Goal: Task Accomplishment & Management: Manage account settings

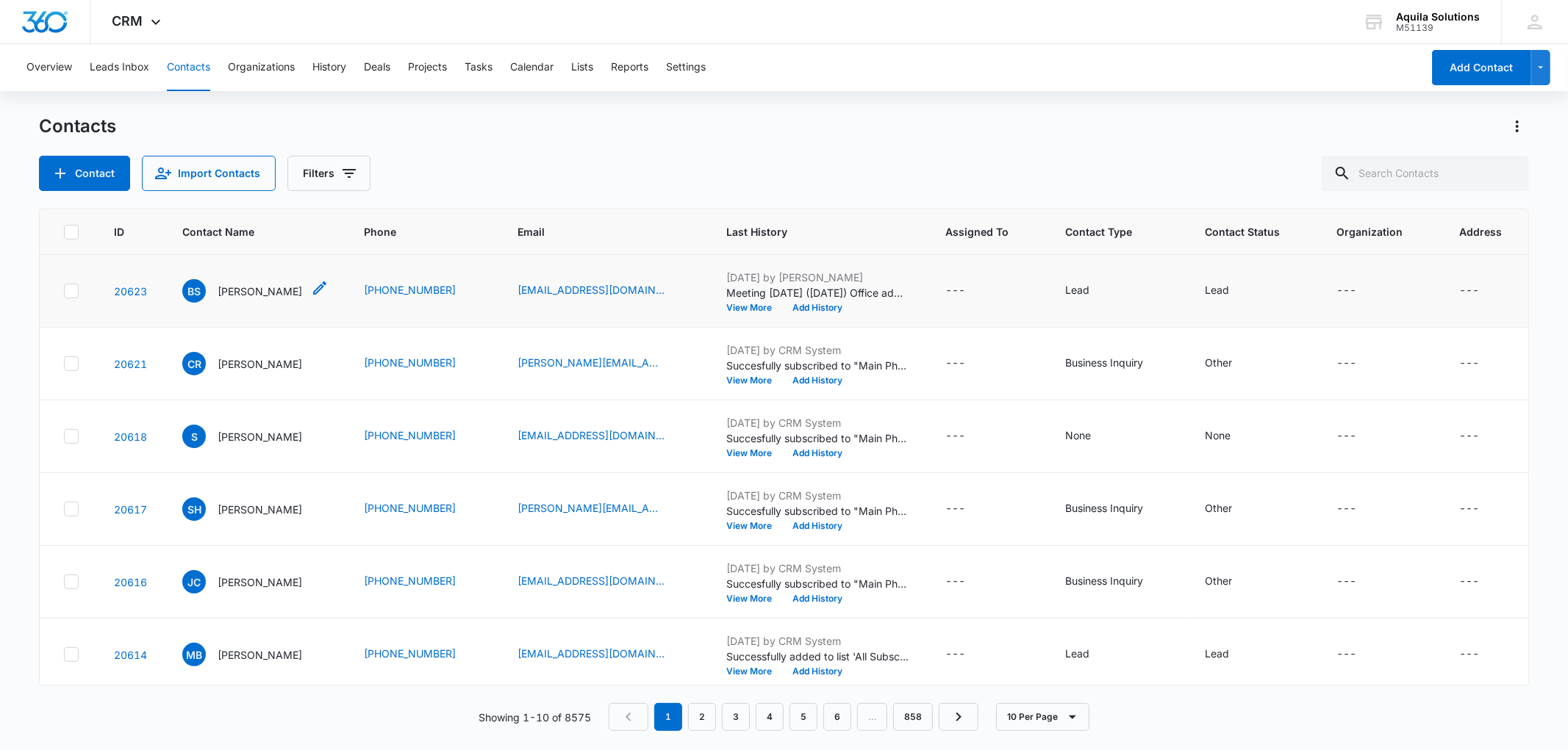
click at [250, 292] on p "[PERSON_NAME]" at bounding box center [260, 291] width 84 height 15
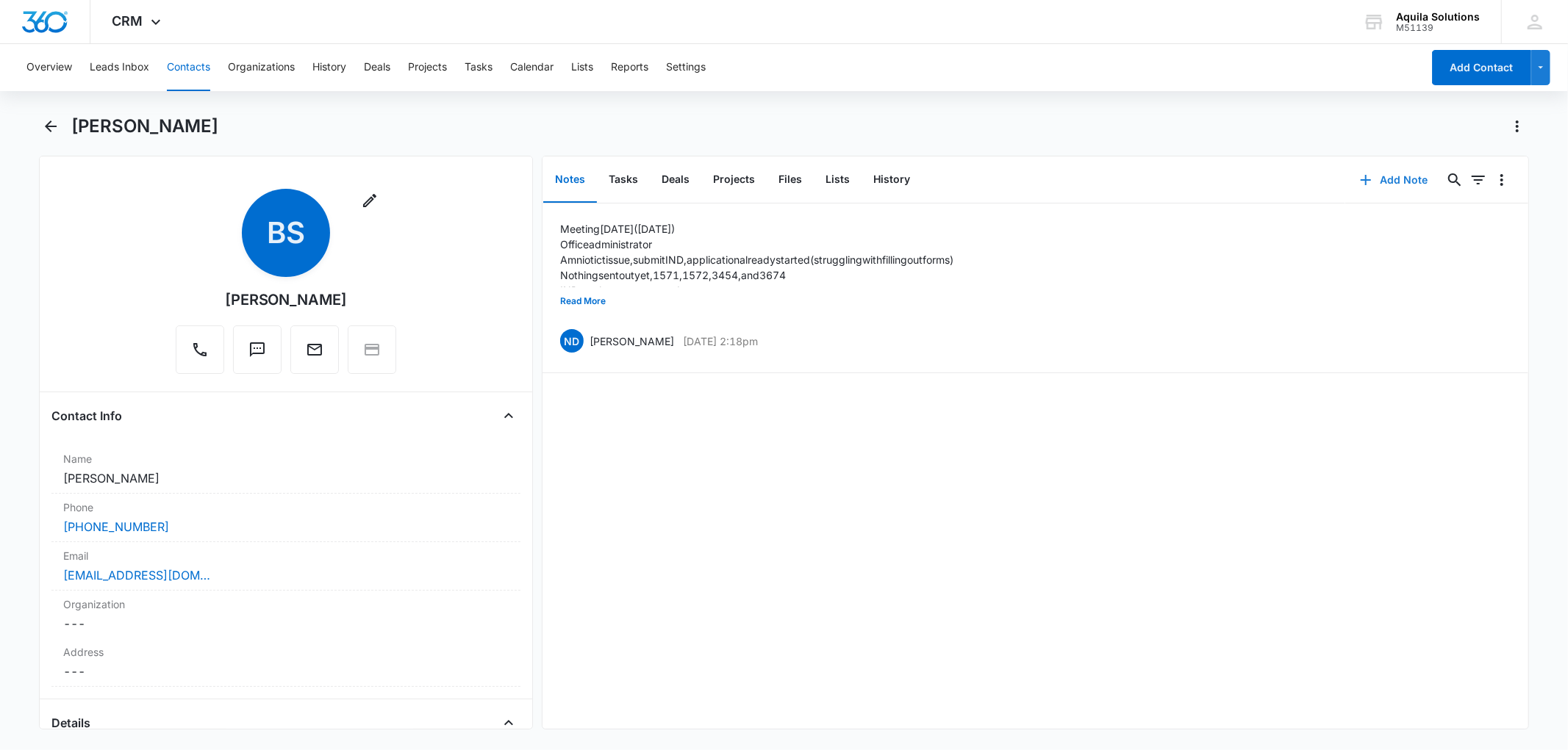
click at [1359, 178] on icon "button" at bounding box center [1366, 180] width 18 height 18
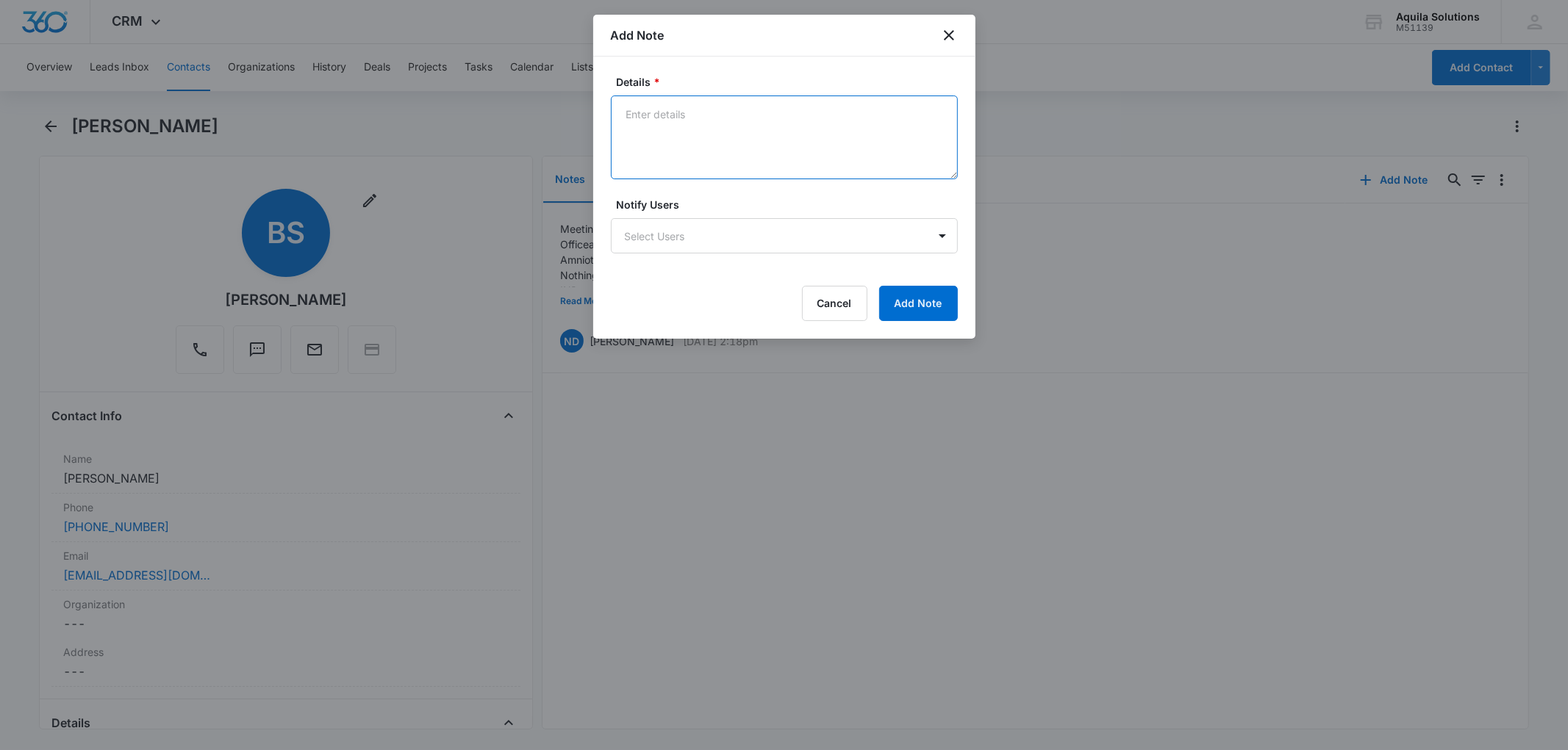
click at [660, 114] on textarea "Details *" at bounding box center [784, 137] width 347 height 84
click at [693, 144] on textarea "Set up a meeting [DATE], introducing them to GAD Consulting ([DATE])" at bounding box center [784, 137] width 347 height 84
click at [709, 166] on textarea "Set up a meeting [DATE], introducing them to GAD Consulting ([DATE])" at bounding box center [784, 137] width 347 height 84
click at [689, 140] on textarea "Set up a meeting [DATE], introducing them to GAD Consulting ([DATE])" at bounding box center [784, 137] width 347 height 84
click at [665, 151] on textarea "Set up a meeting [DATE], introducing them to GAD Consulting ([DATE])" at bounding box center [784, 137] width 347 height 84
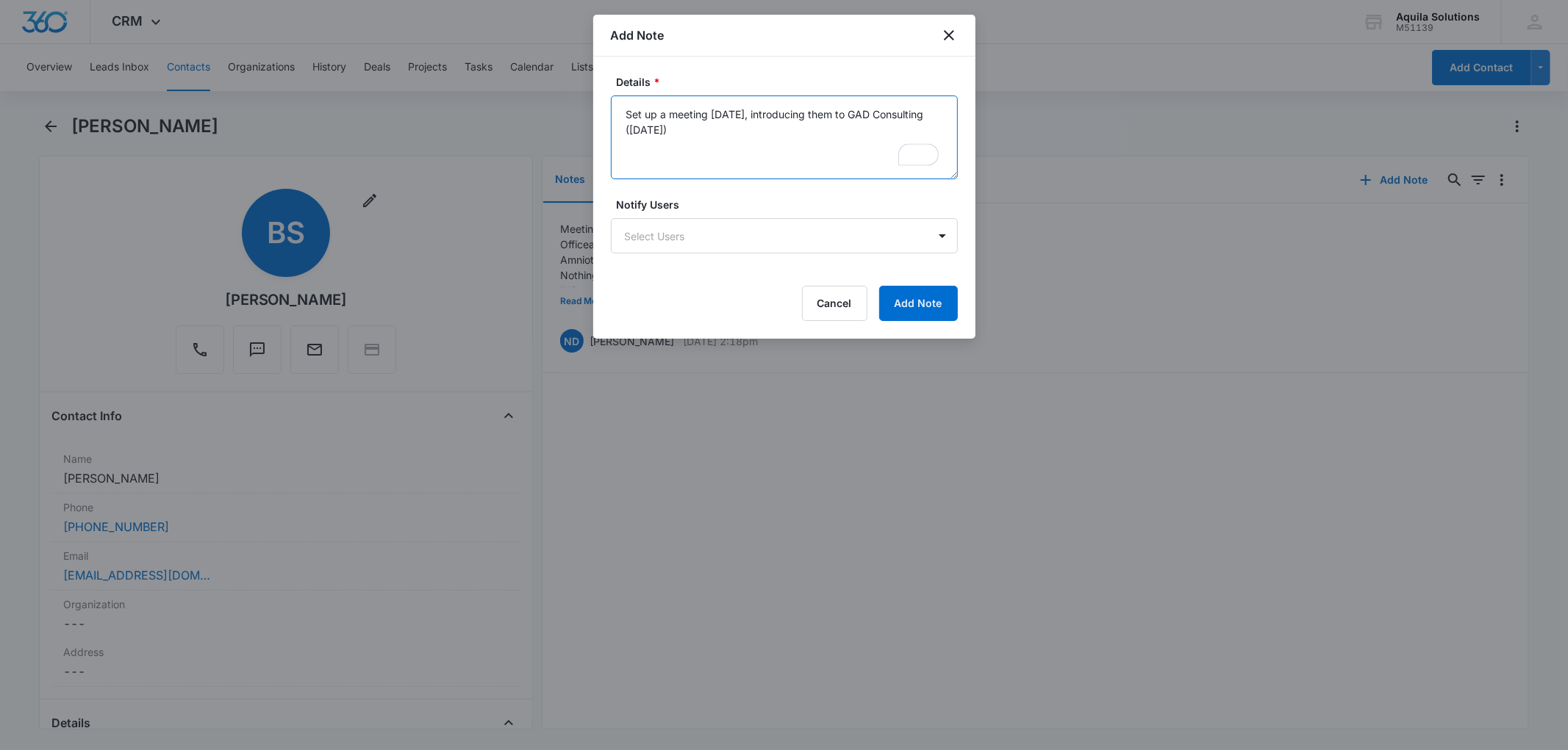
click at [666, 156] on textarea "Set up a meeting [DATE], introducing them to GAD Consulting ([DATE])" at bounding box center [784, 137] width 347 height 84
click at [626, 107] on textarea "Set up a meeting [DATE], introducing them to GAD Consulting ([DATE])" at bounding box center [784, 137] width 347 height 84
drag, startPoint x: 625, startPoint y: 113, endPoint x: 658, endPoint y: 112, distance: 33.0
click at [658, 112] on textarea "Set up a meeting [DATE], introducing them to GAD Consulting ([DATE])" at bounding box center [784, 137] width 347 height 84
click at [663, 162] on textarea "Had a meeting [DATE], introducing them to GAD Consulting ([DATE])" at bounding box center [784, 137] width 347 height 84
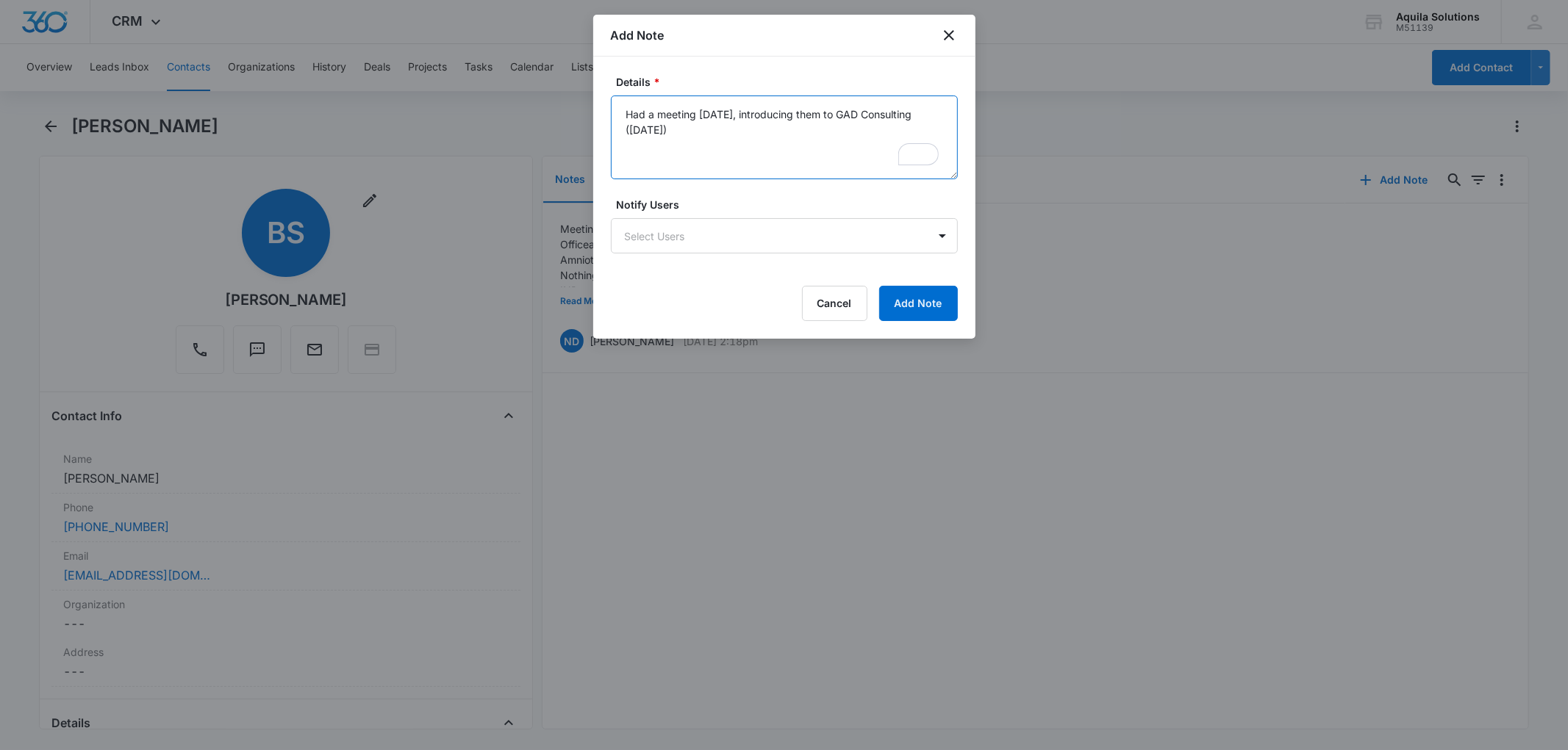
click at [645, 156] on textarea "Had a meeting [DATE], introducing them to GAD Consulting ([DATE])" at bounding box center [784, 137] width 347 height 84
click at [637, 150] on textarea "Had a meeting [DATE], introducing them to GAD Consulting ([DATE])" at bounding box center [784, 137] width 347 height 84
click at [659, 157] on textarea "Had a meeting [DATE], introducing them to GAD Consulting ([DATE])" at bounding box center [784, 137] width 347 height 84
click at [659, 155] on textarea "Had a meeting [DATE], introducing them to GAD Consulting ([DATE])" at bounding box center [784, 137] width 347 height 84
click at [646, 149] on textarea "Had a meeting [DATE], introducing them to GAD Consulting ([DATE])" at bounding box center [784, 137] width 347 height 84
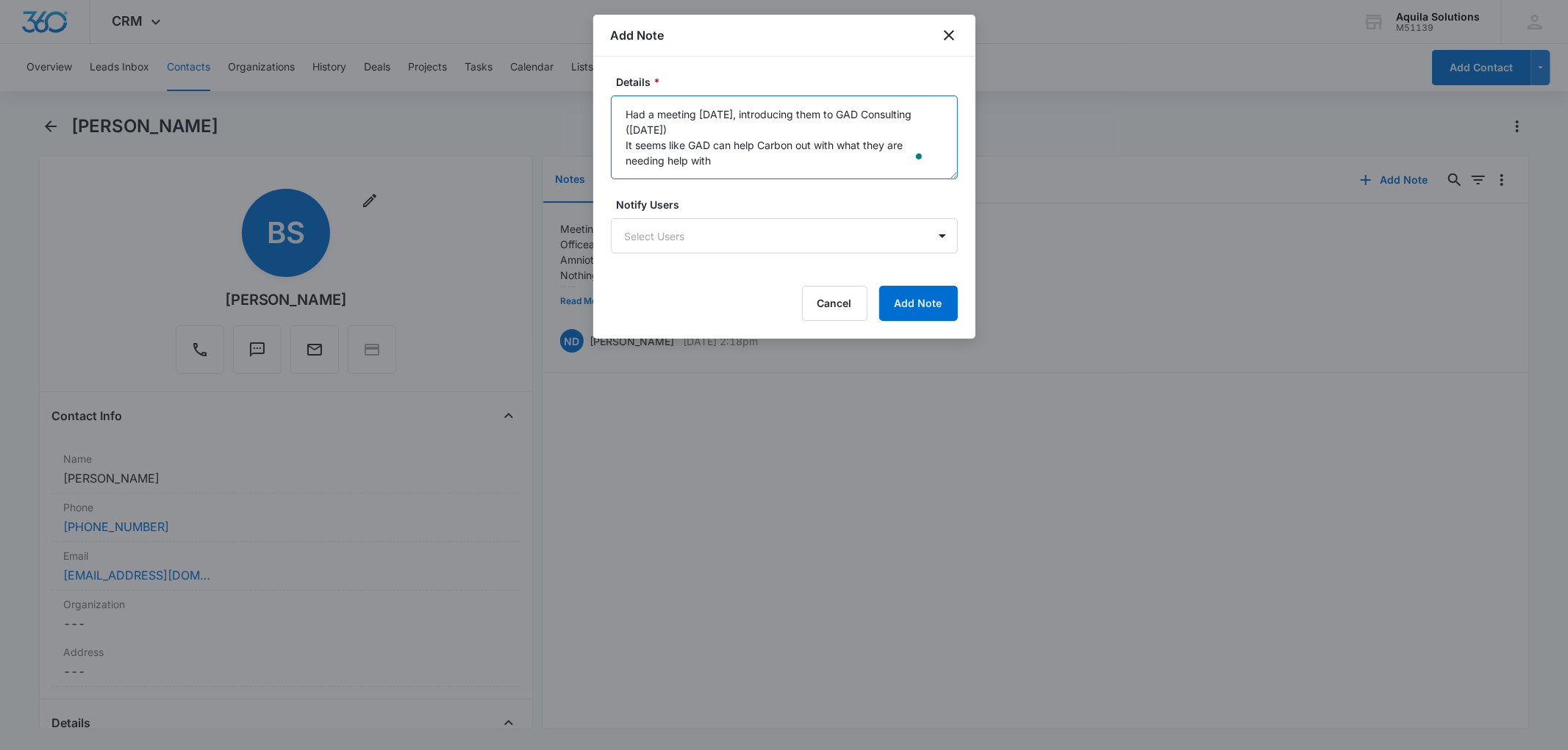
scroll to position [15, 0]
click at [657, 164] on textarea "Had a meeting [DATE], introducing them to GAD Consulting ([DATE]) It seems like…" at bounding box center [784, 137] width 347 height 84
click at [641, 166] on textarea "Had a meeting [DATE], introducing them to GAD Consulting ([DATE]) It seems like…" at bounding box center [784, 137] width 347 height 84
click at [716, 167] on textarea "Had a meeting [DATE], introducing them to GAD Consulting ([DATE]) It seems like…" at bounding box center [784, 137] width 347 height 84
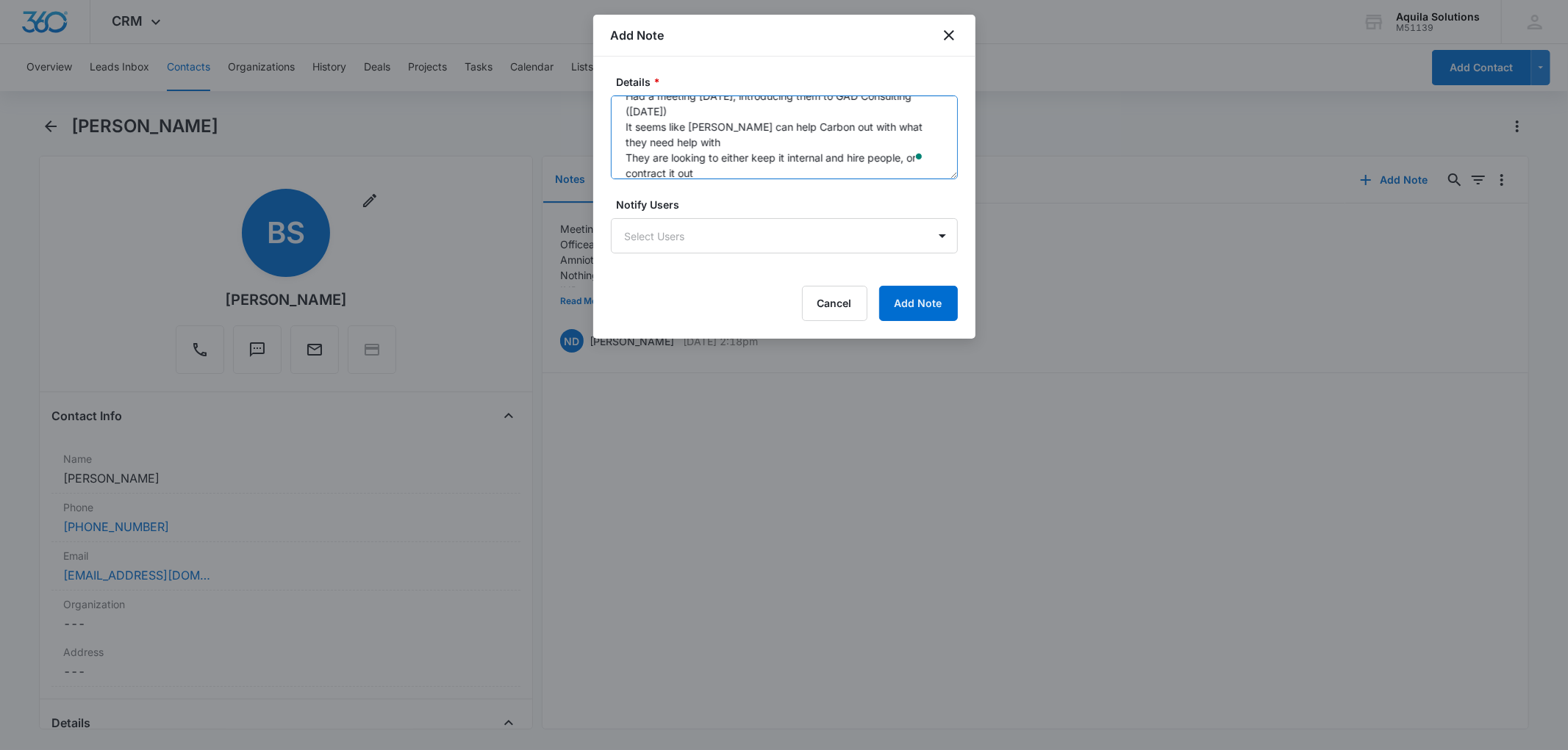
click at [818, 155] on textarea "Had a meeting [DATE], introducing them to GAD Consulting ([DATE]) It seems like…" at bounding box center [784, 137] width 347 height 84
click at [738, 170] on textarea "Had a meeting [DATE], introducing them to GAD Consulting ([DATE]) It seems like…" at bounding box center [784, 137] width 347 height 84
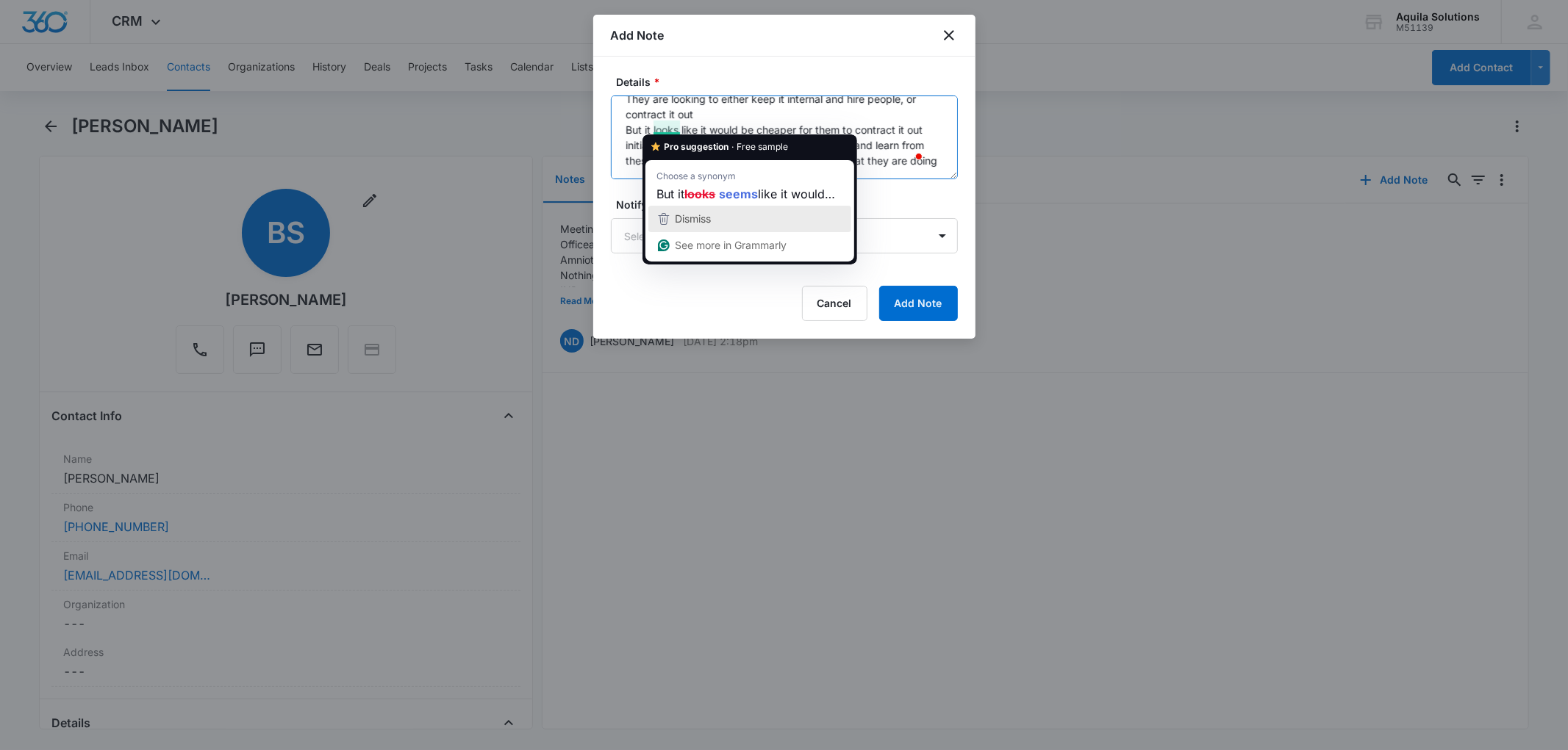
click at [691, 213] on span "Dismiss" at bounding box center [693, 218] width 36 height 12
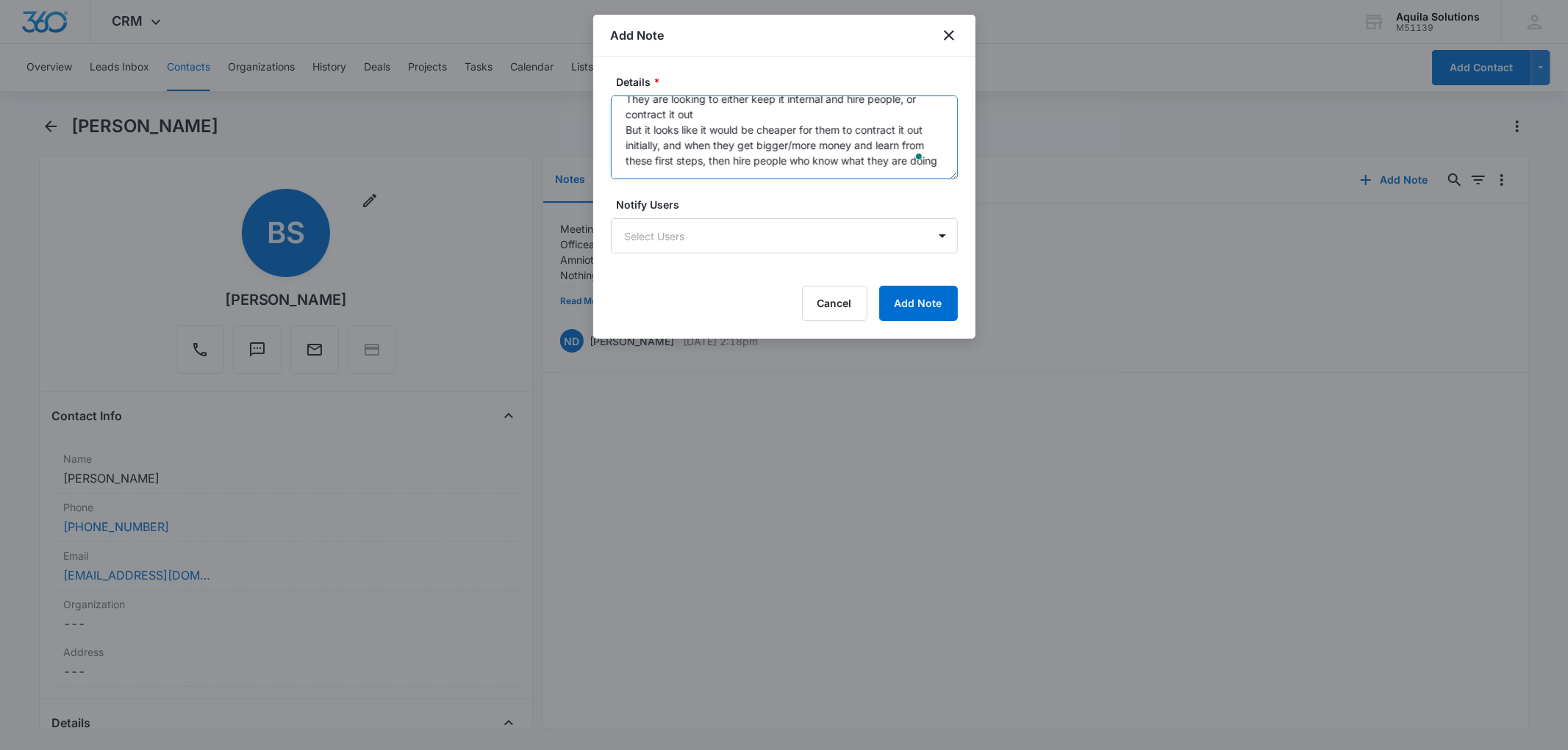
click at [790, 159] on textarea "Had a meeting [DATE], introducing them to GAD Consulting ([DATE]) It seems like…" at bounding box center [784, 137] width 347 height 84
click at [684, 174] on textarea "Had a meeting [DATE], introducing them to GAD Consulting ([DATE]) It seems like…" at bounding box center [784, 137] width 347 height 84
click at [761, 158] on textarea "Had a meeting [DATE], introducing them to GAD Consulting ([DATE]) It seems like…" at bounding box center [784, 137] width 347 height 84
type textarea "Had a meeting [DATE], introducing them to GAD Consulting ([DATE]) It seems like…"
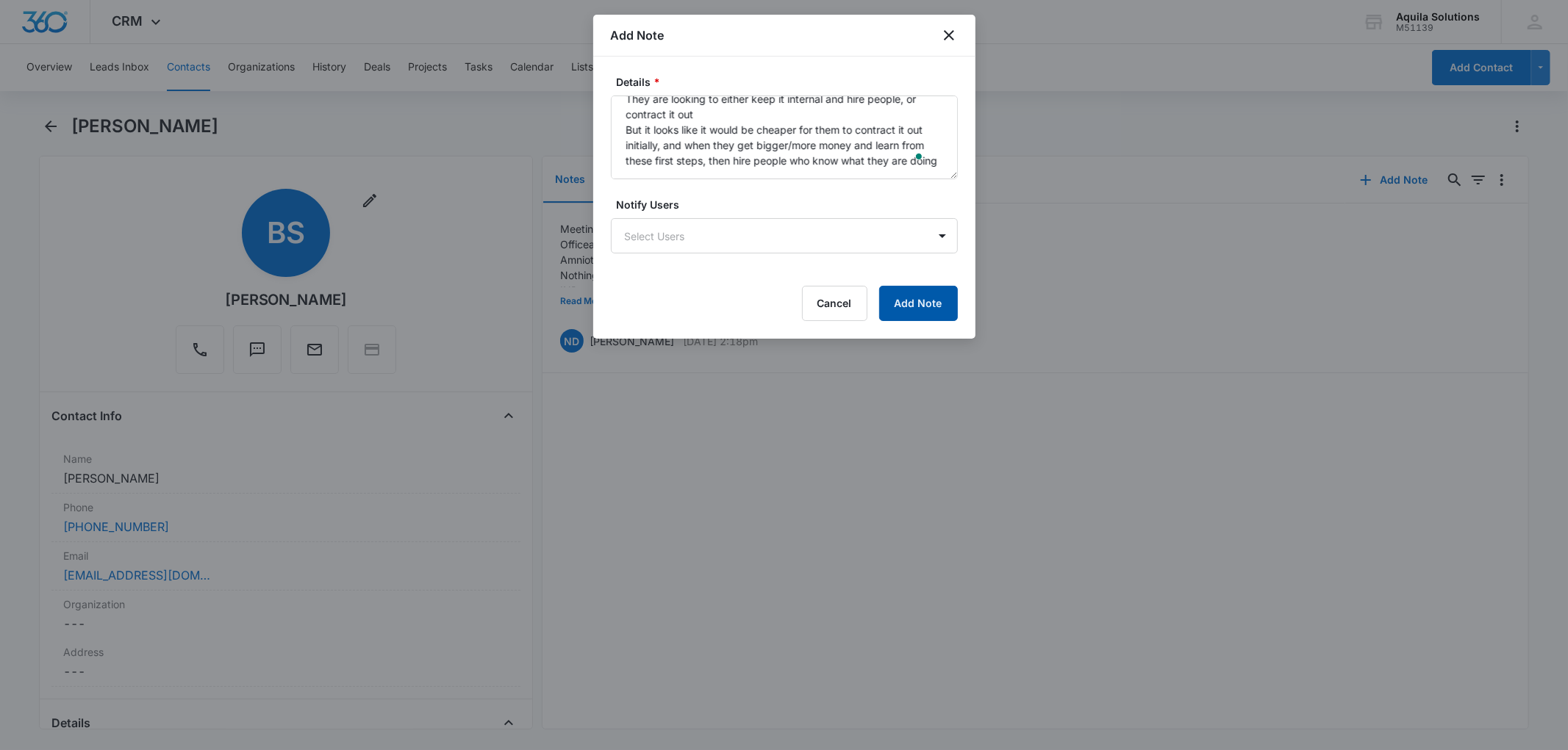
click at [935, 298] on button "Add Note" at bounding box center [918, 303] width 79 height 35
